Goal: Task Accomplishment & Management: Use online tool/utility

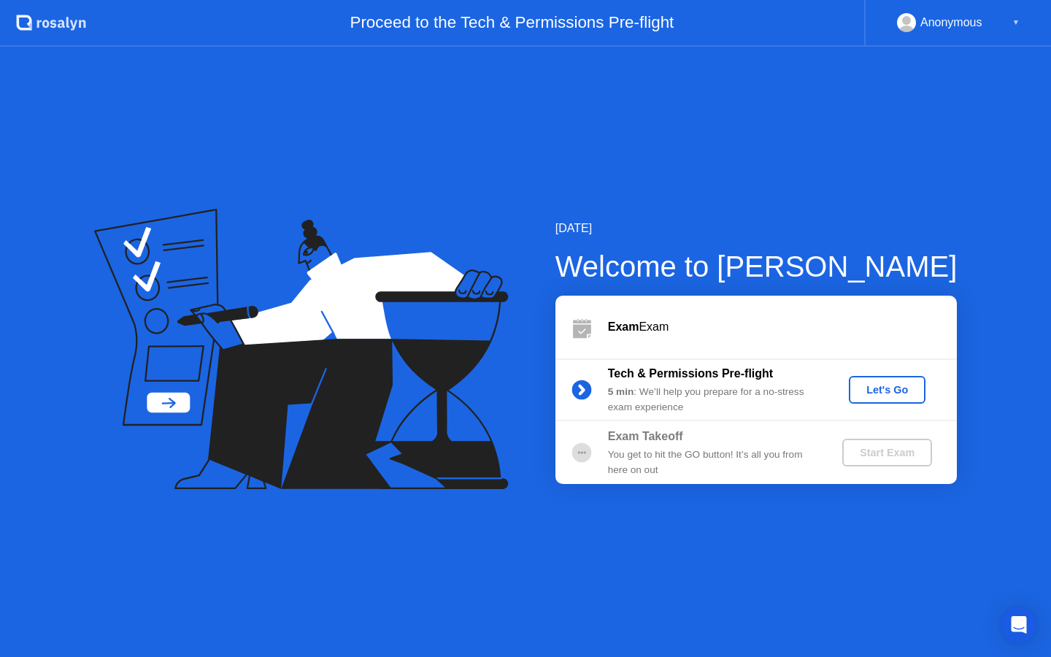
click at [881, 390] on div "Let's Go" at bounding box center [887, 390] width 65 height 12
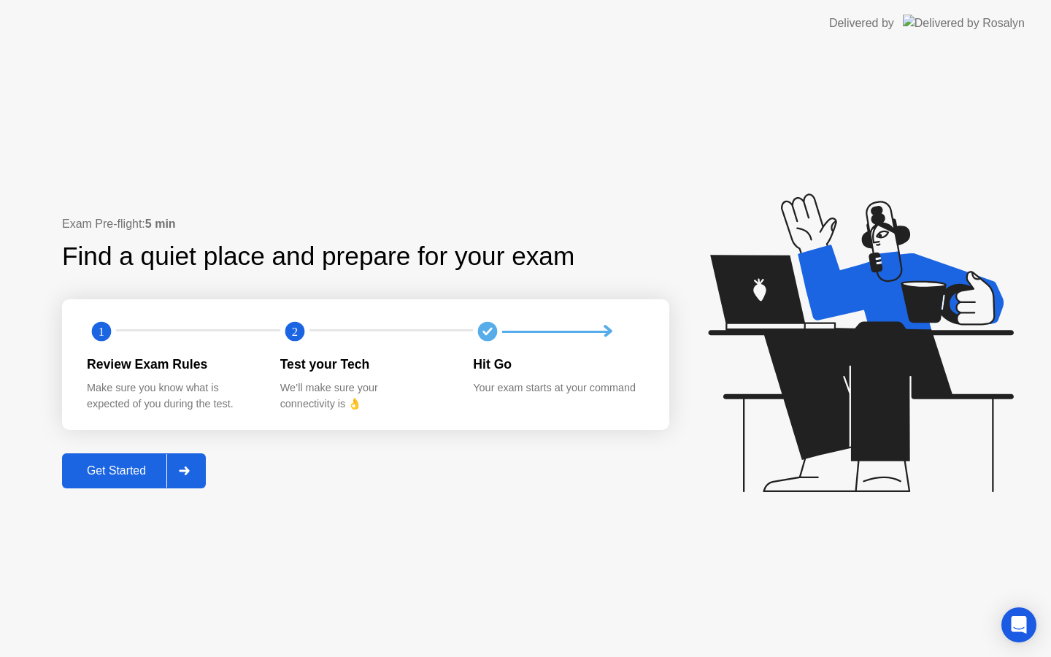
click at [126, 466] on div "Get Started" at bounding box center [116, 470] width 100 height 13
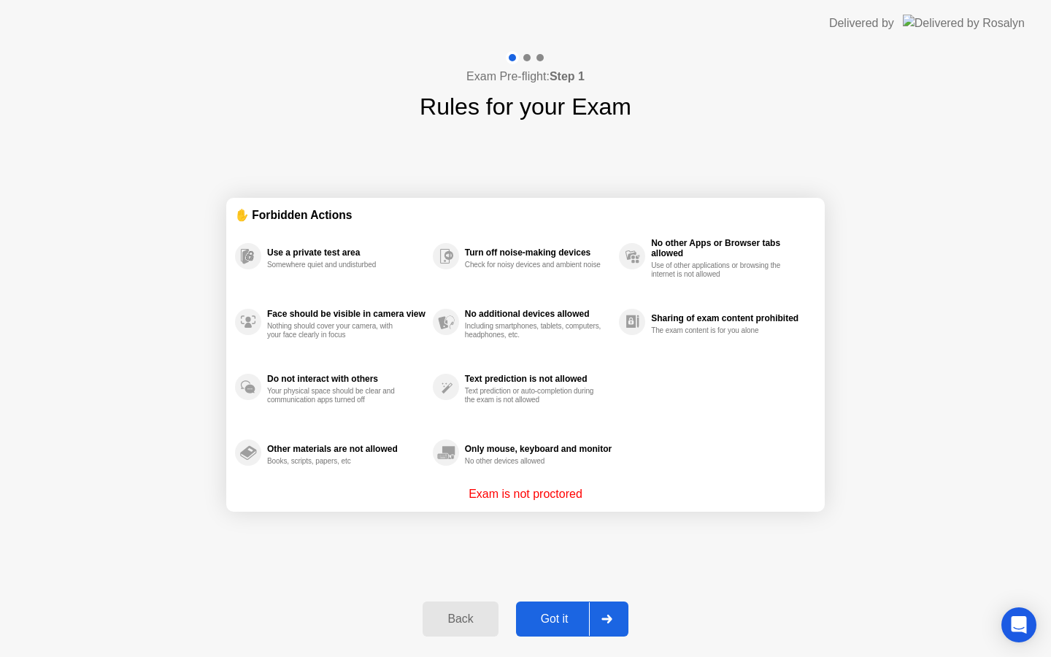
click at [564, 619] on div "Got it" at bounding box center [555, 619] width 69 height 13
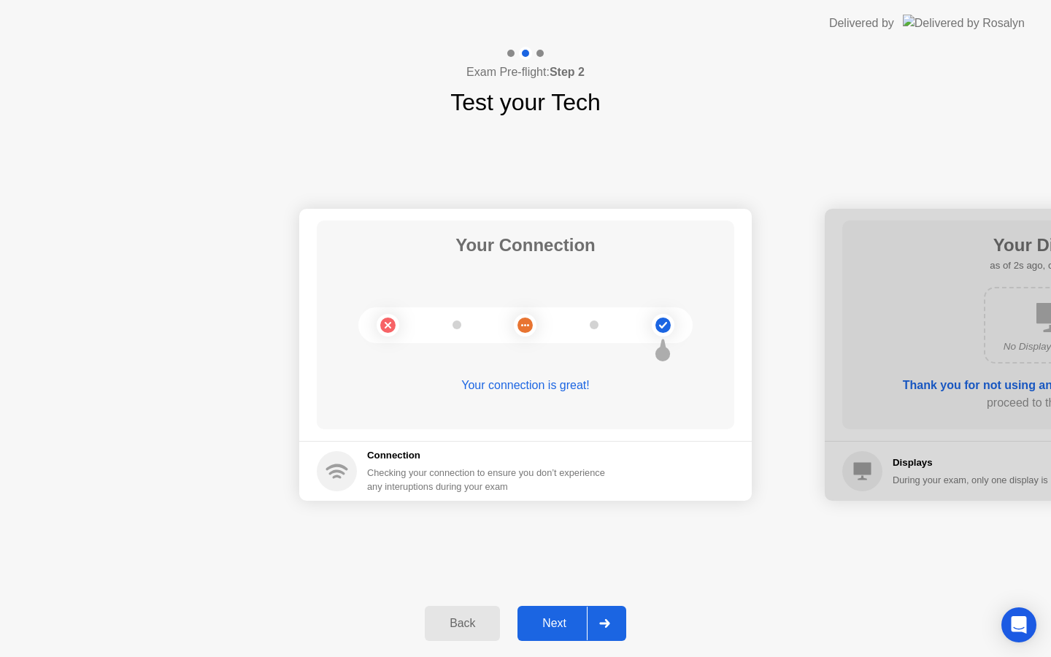
click at [566, 619] on div "Next" at bounding box center [554, 623] width 65 height 13
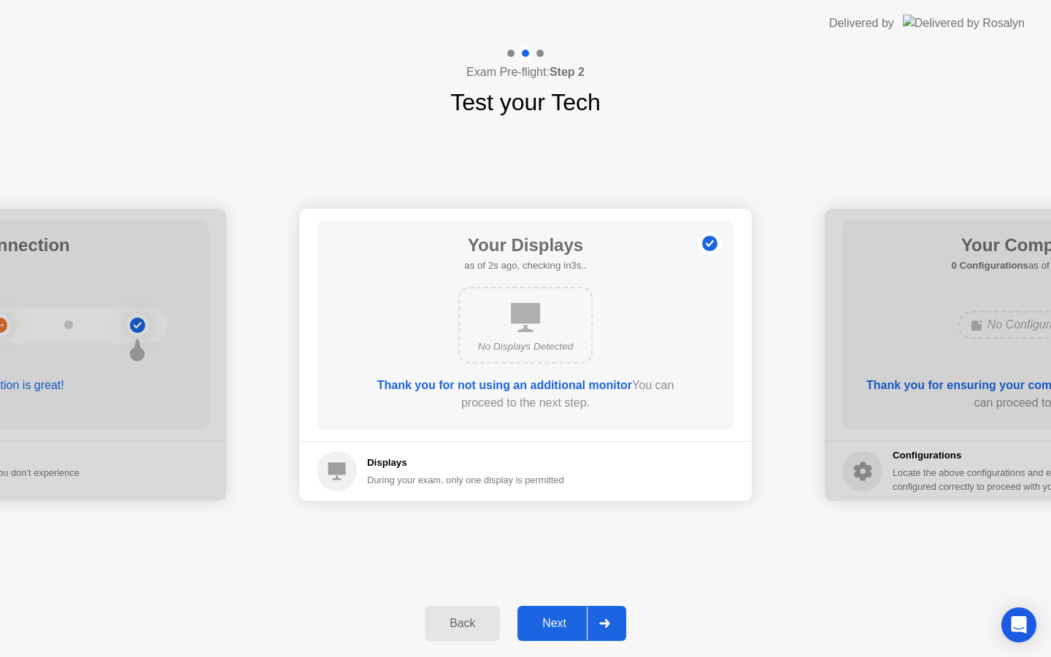
click at [566, 619] on div "Next" at bounding box center [554, 623] width 65 height 13
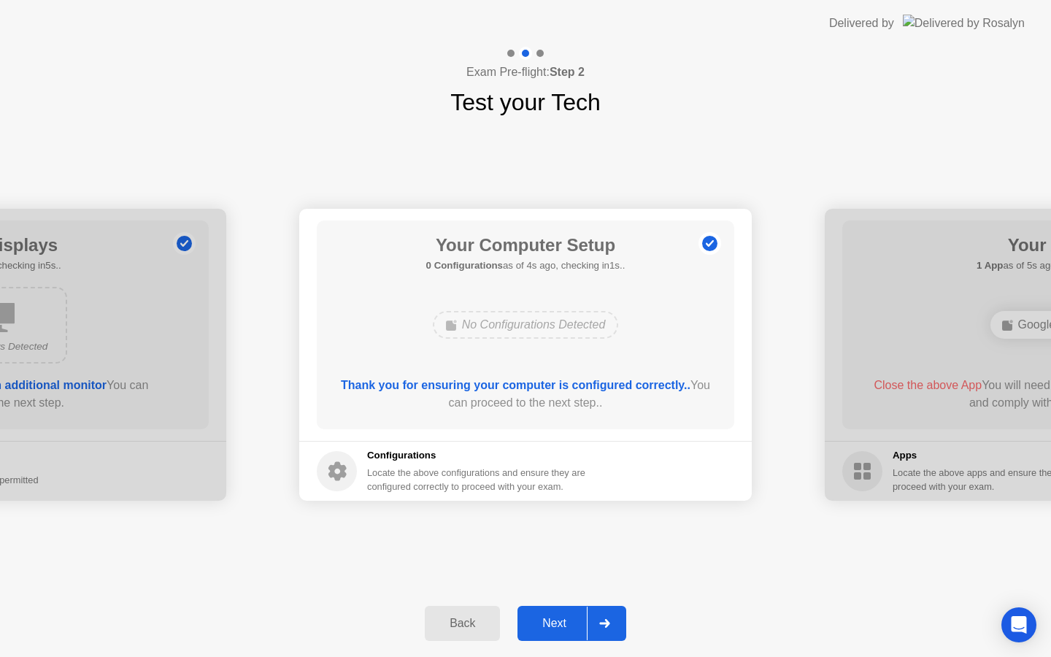
click at [566, 619] on div "Next" at bounding box center [554, 623] width 65 height 13
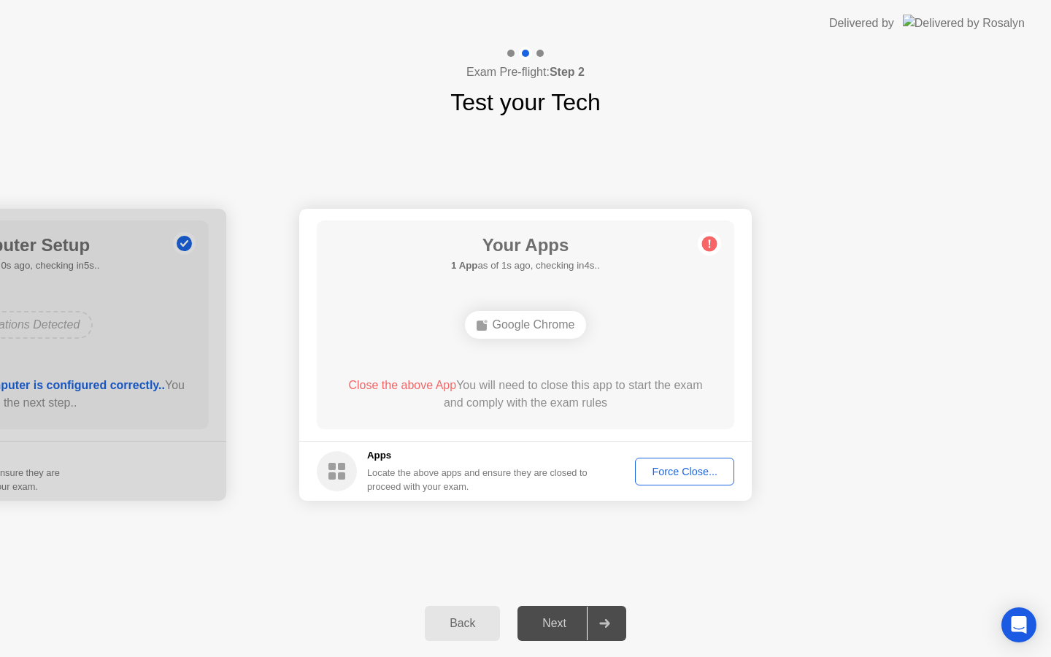
click at [660, 470] on div "Force Close..." at bounding box center [684, 472] width 89 height 12
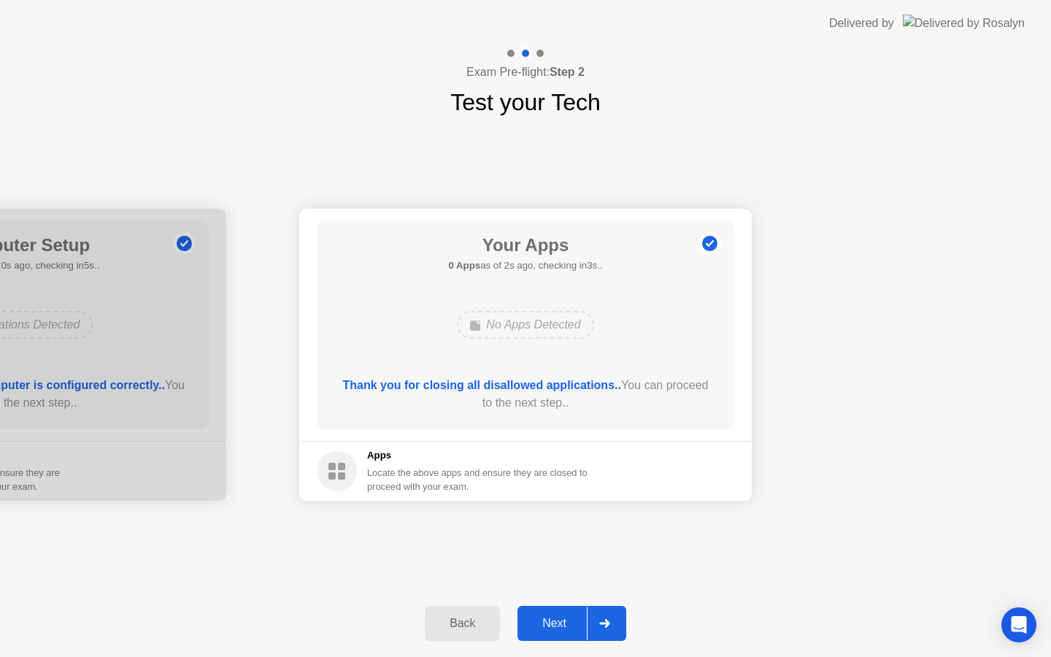
click at [547, 626] on div "Next" at bounding box center [554, 623] width 65 height 13
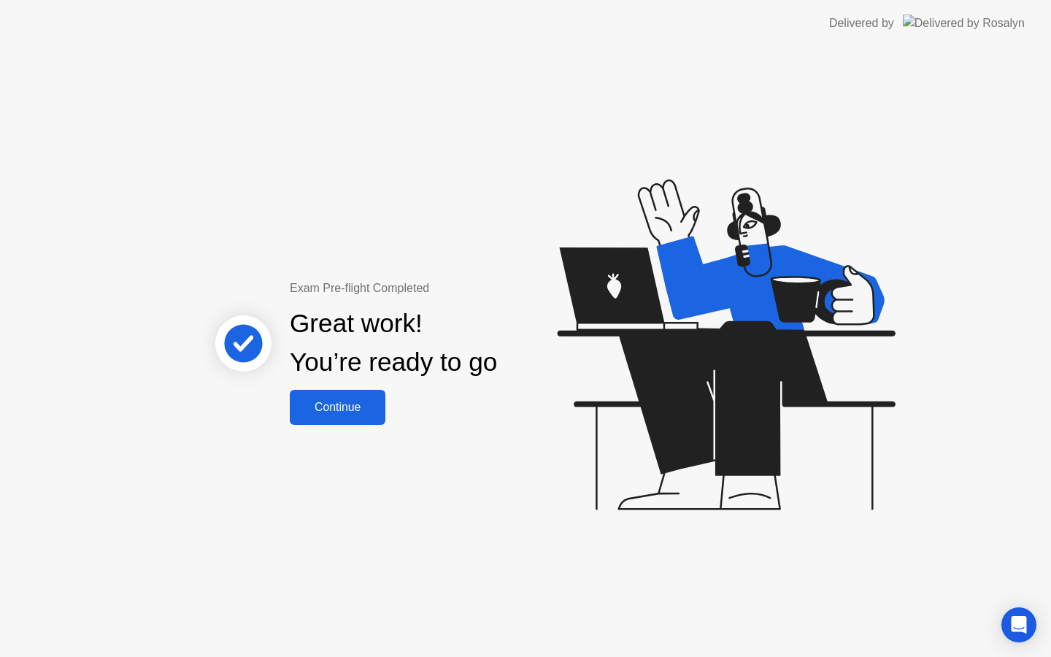
click at [361, 413] on div "Continue" at bounding box center [337, 407] width 87 height 13
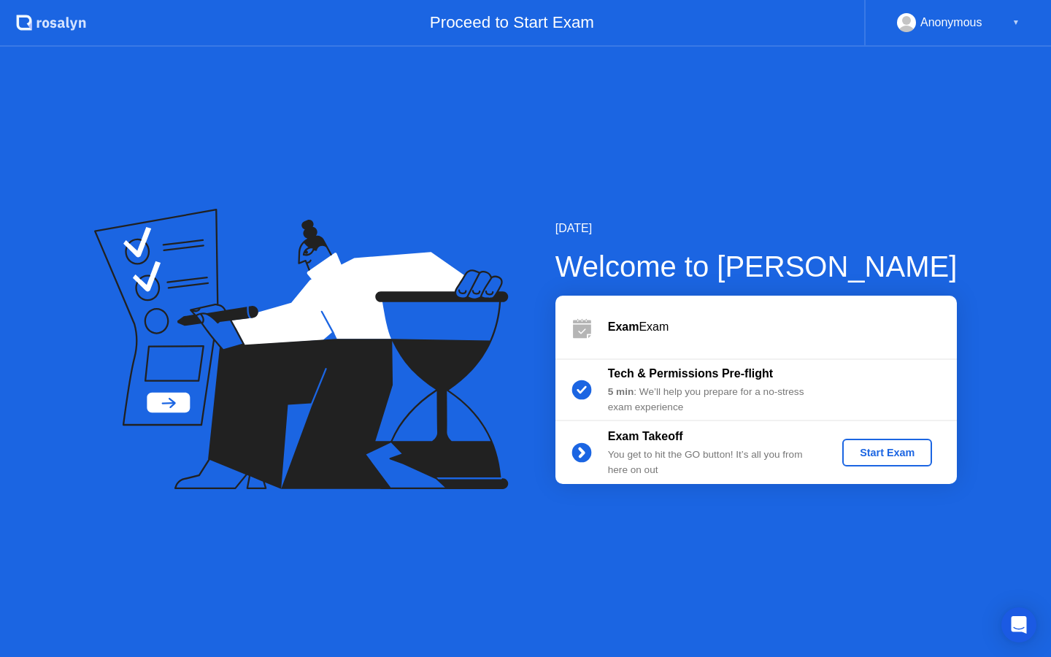
click at [877, 458] on div "Start Exam" at bounding box center [887, 453] width 78 height 12
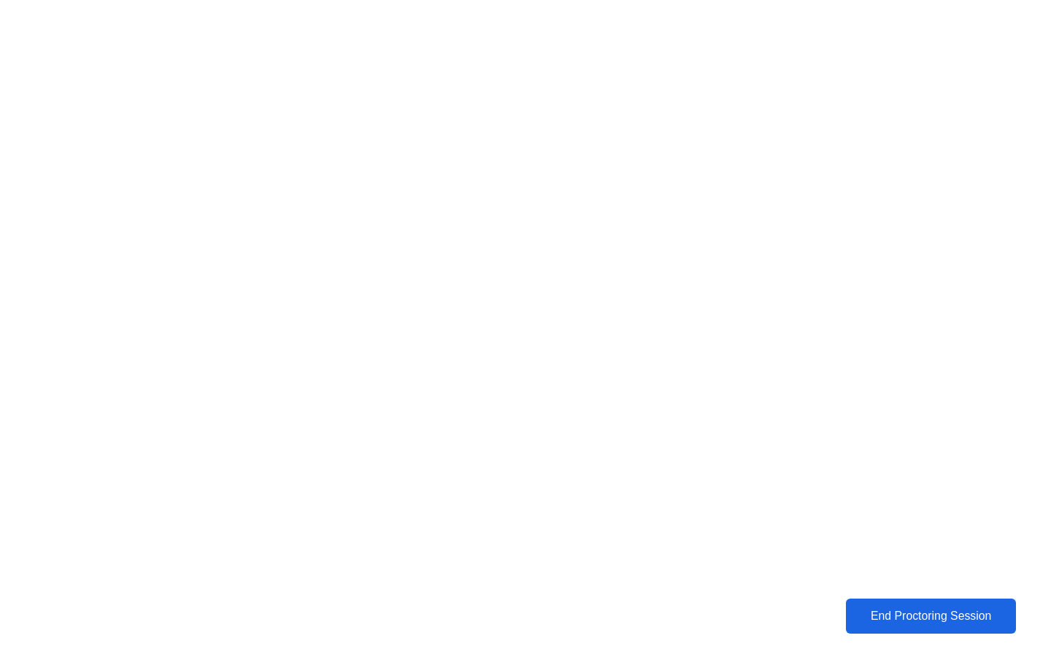
click at [897, 611] on div "End Proctoring Session" at bounding box center [931, 616] width 163 height 13
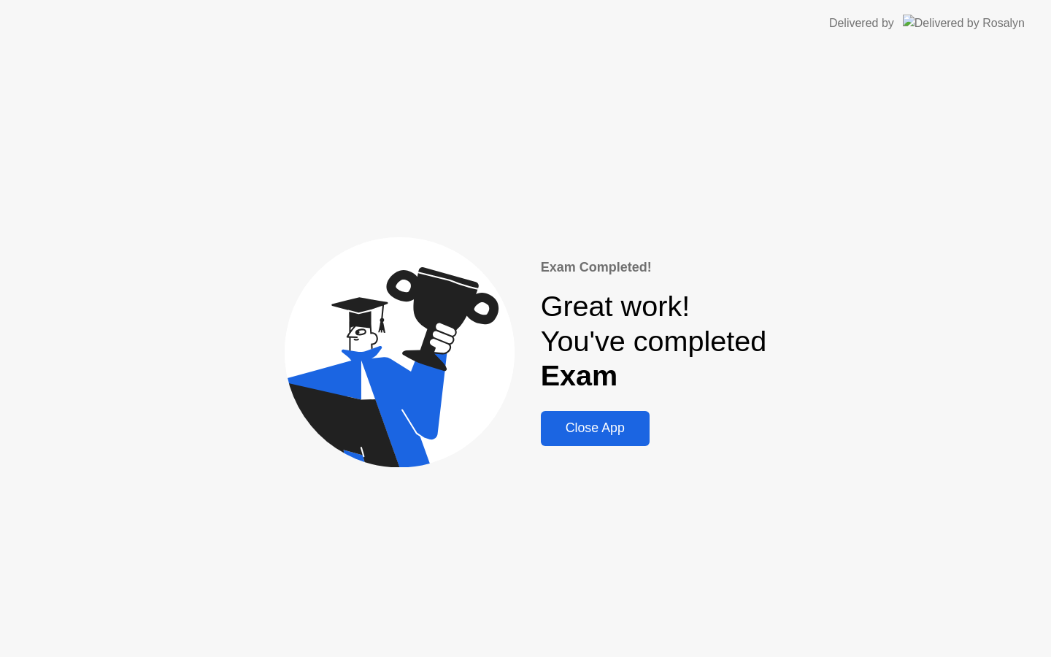
click at [610, 440] on button "Close App" at bounding box center [595, 428] width 109 height 35
